Goal: Information Seeking & Learning: Learn about a topic

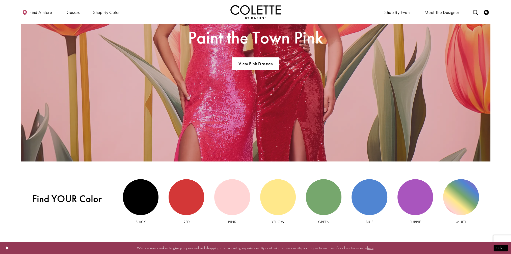
scroll to position [606, 0]
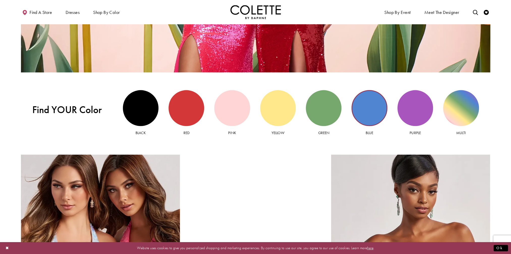
click at [376, 106] on div "Blue view" at bounding box center [370, 108] width 36 height 36
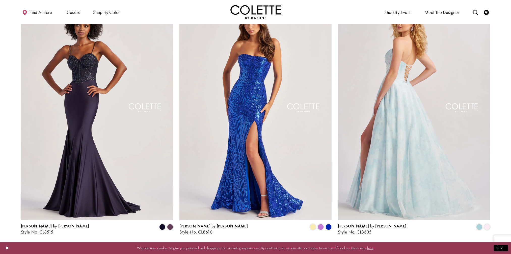
scroll to position [530, 0]
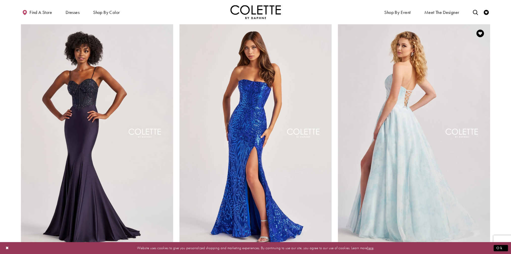
click at [421, 132] on img "Visit Colette by Daphne Style No. CL8635 Page" at bounding box center [414, 134] width 152 height 222
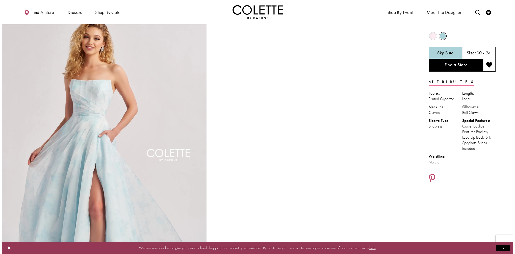
scroll to position [25, 0]
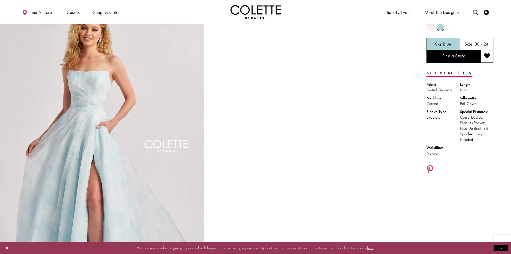
click at [132, 111] on img "Full size Style CL8635 Colette by Daphne #0 default Sky Blue frontface vertical…" at bounding box center [102, 152] width 205 height 307
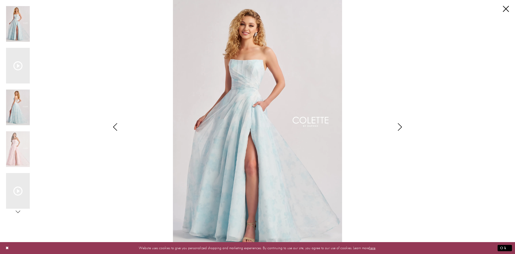
click at [21, 105] on img "Scroll List" at bounding box center [18, 107] width 24 height 36
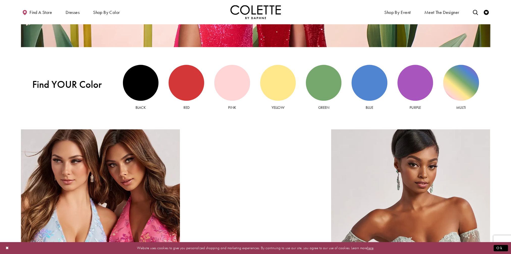
scroll to position [630, 0]
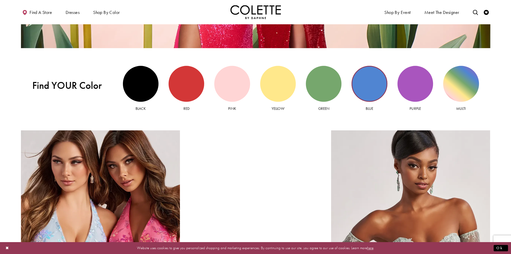
click at [370, 85] on div "Blue view" at bounding box center [370, 84] width 36 height 36
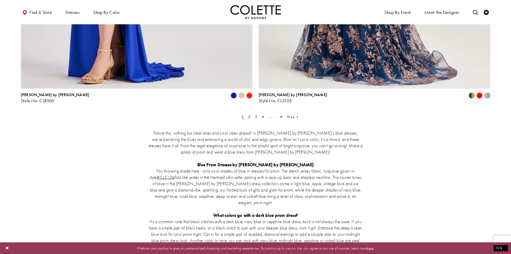
scroll to position [1313, 0]
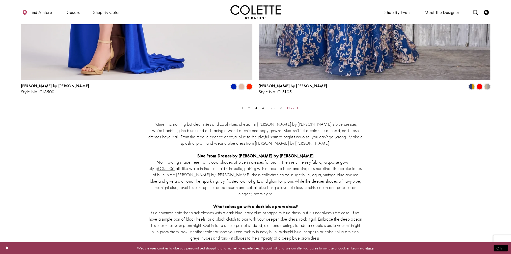
click at [287, 107] on span "Next" at bounding box center [294, 108] width 14 height 4
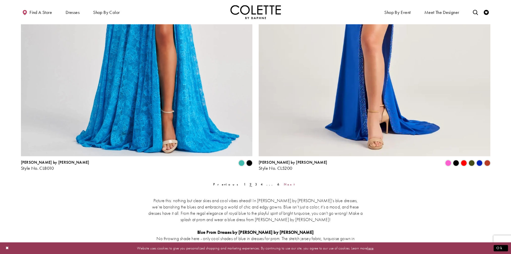
scroll to position [1239, 0]
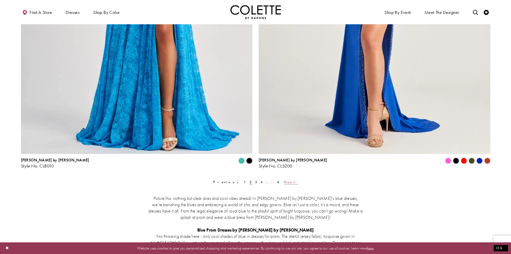
click at [284, 182] on span "Next" at bounding box center [291, 181] width 14 height 4
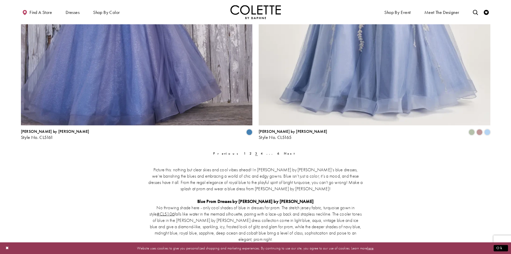
scroll to position [1366, 0]
